Goal: Find specific page/section: Find specific page/section

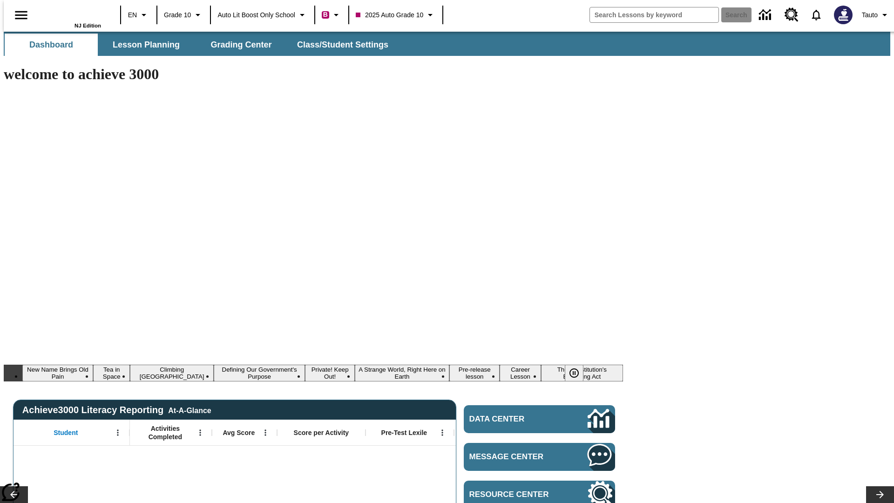
type input "-1"
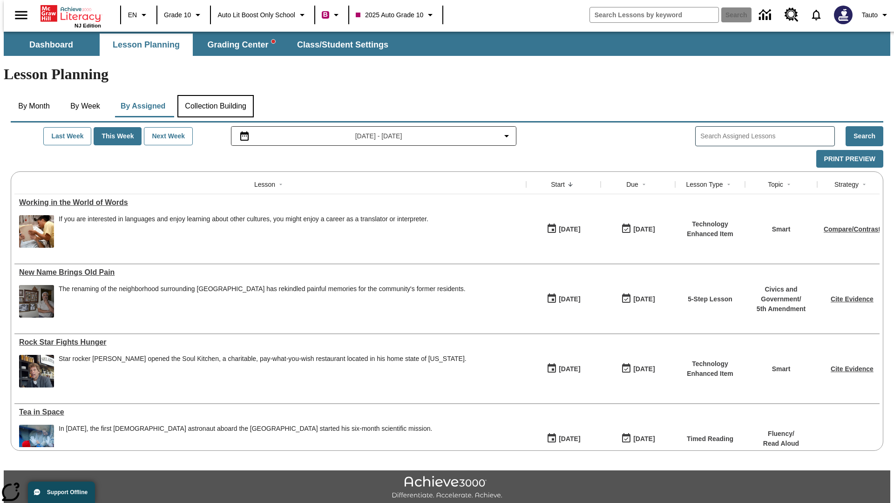
click at [215, 95] on button "Collection Building" at bounding box center [215, 106] width 76 height 22
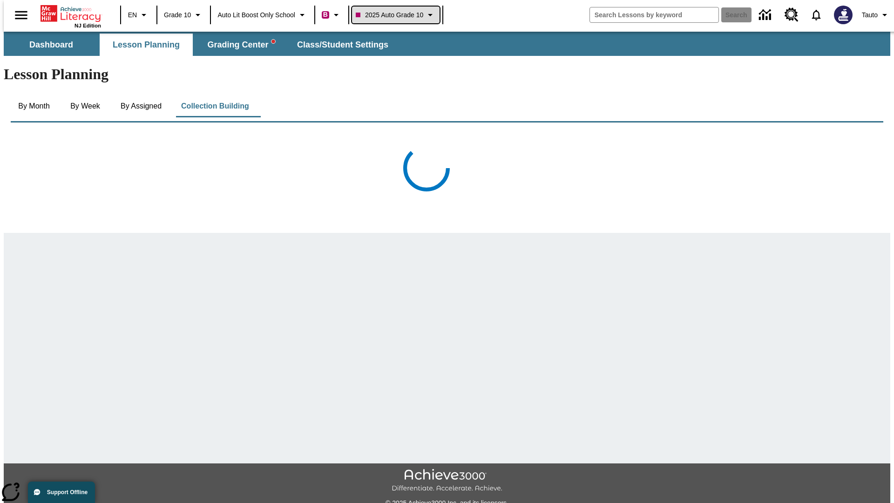
click at [396, 15] on span "2025 Auto Grade 10" at bounding box center [390, 15] width 68 height 10
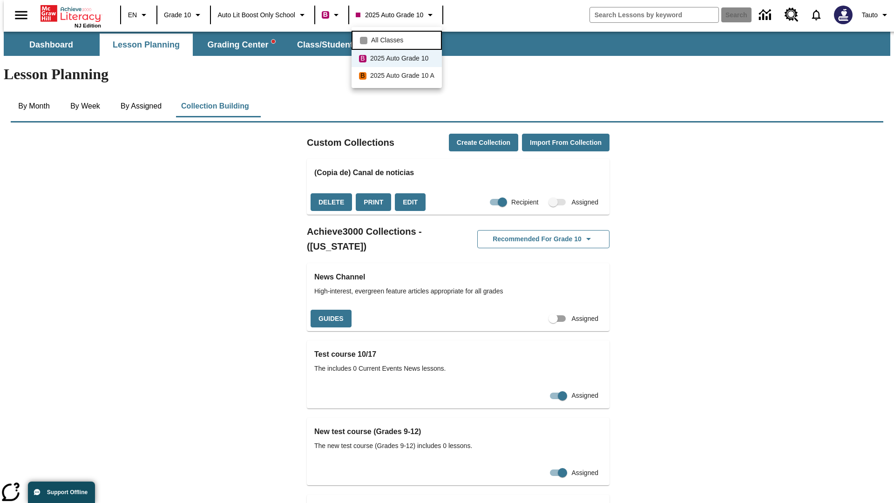
click at [398, 39] on span "All Classes" at bounding box center [387, 40] width 32 height 10
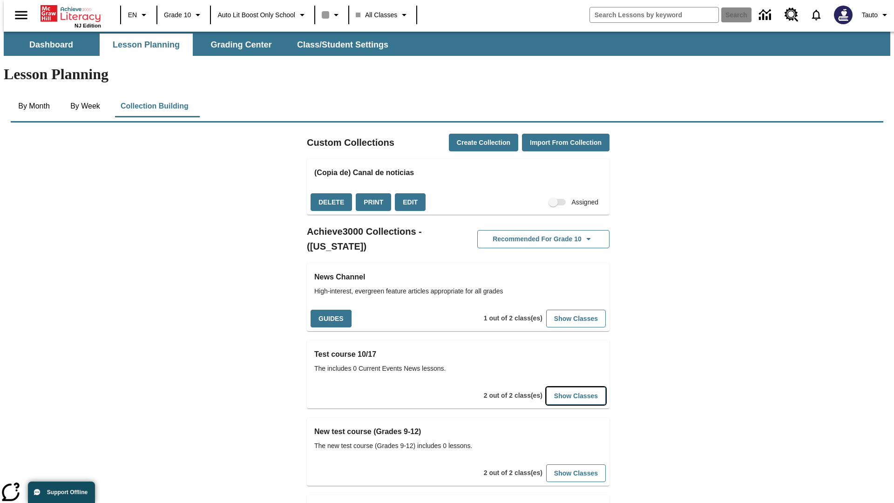
click at [562, 387] on button "Show Classes" at bounding box center [576, 396] width 60 height 18
